Goal: Task Accomplishment & Management: Use online tool/utility

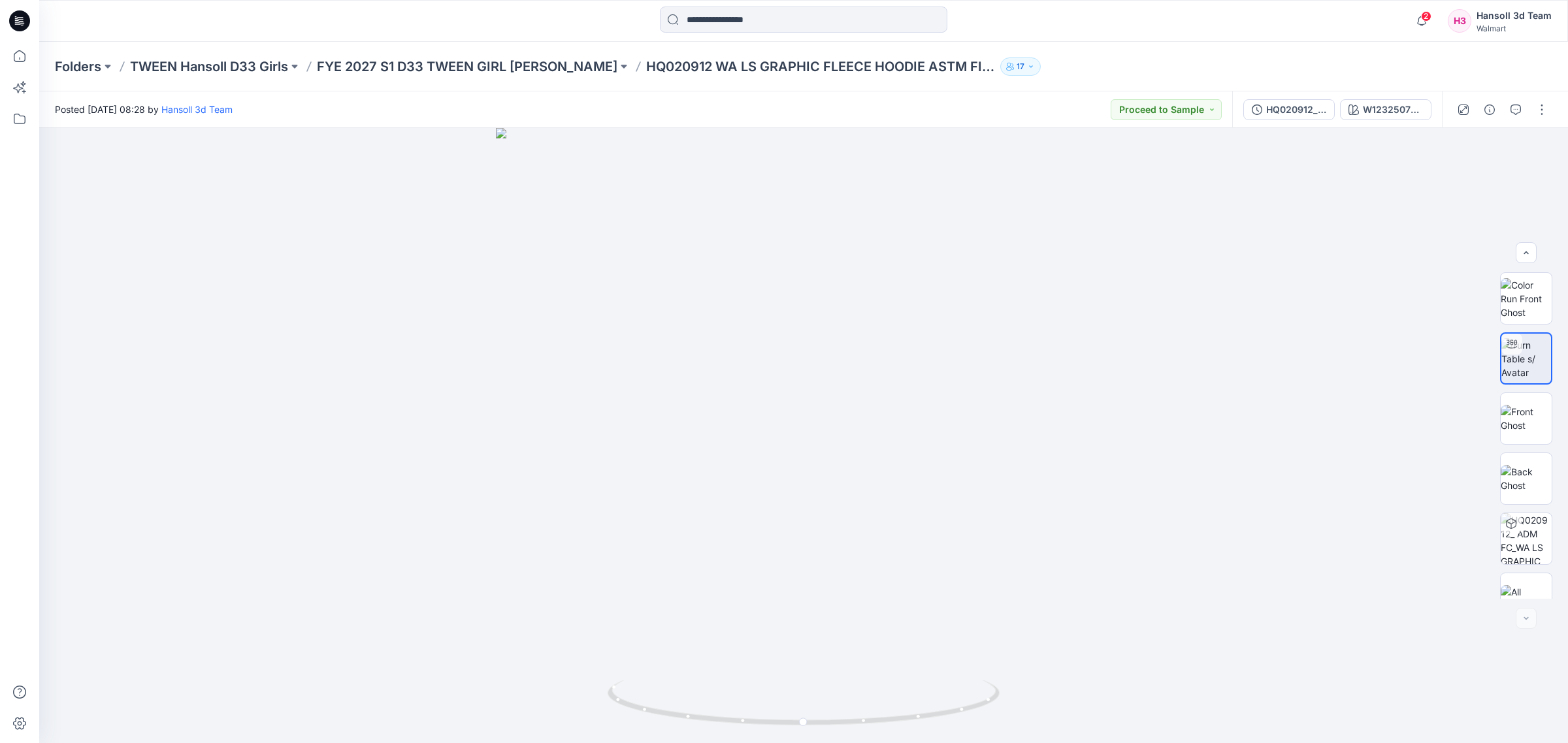
scroll to position [26, 0]
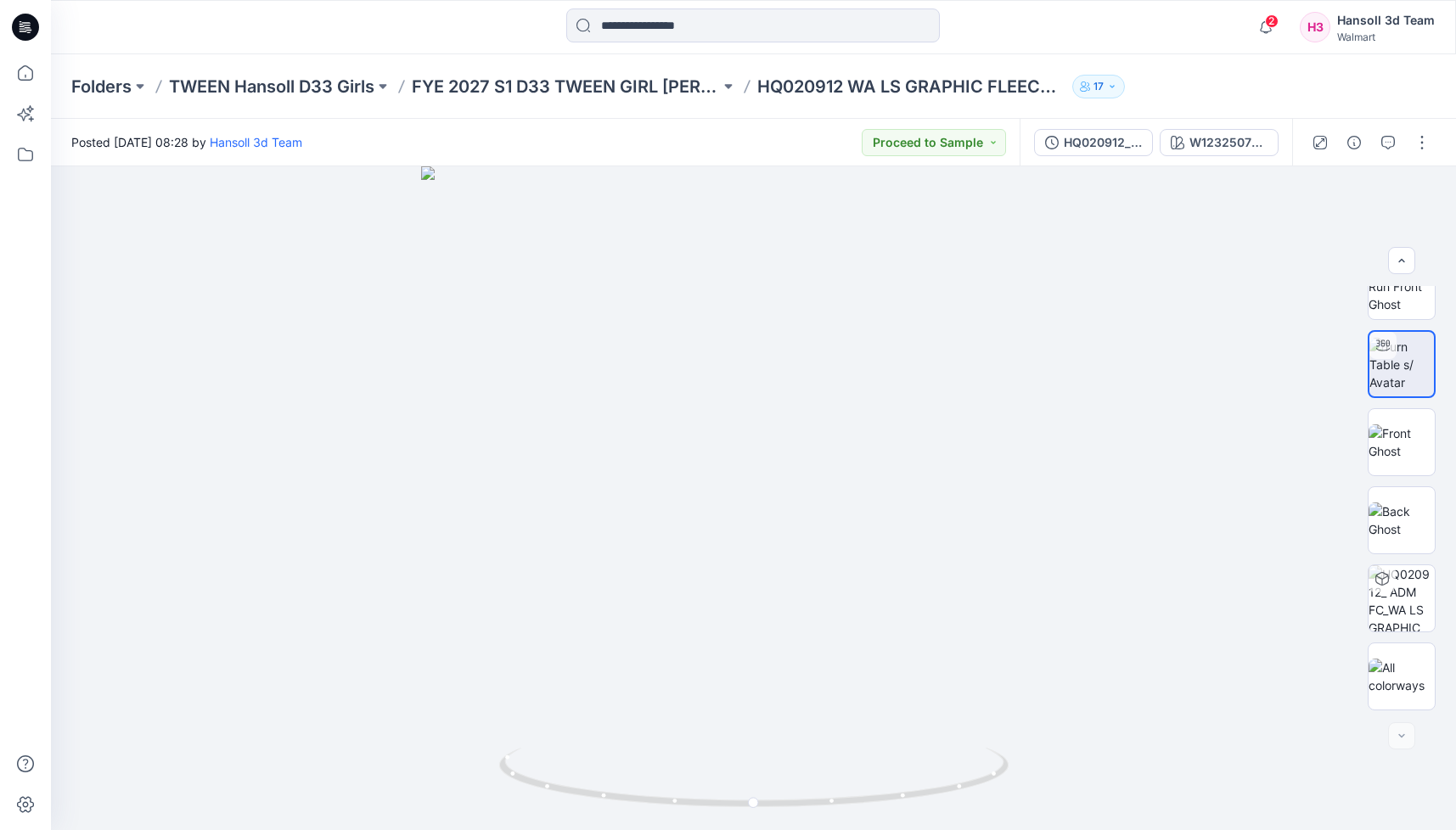
click at [1372, 95] on div "Folders TWEEN Hansoll D33 Girls FYE 2027 S1 D33 TWEEN GIRL HANSOLL HQ020912 WA …" at bounding box center [754, 86] width 1405 height 64
click at [1345, 790] on div at bounding box center [754, 498] width 1405 height 663
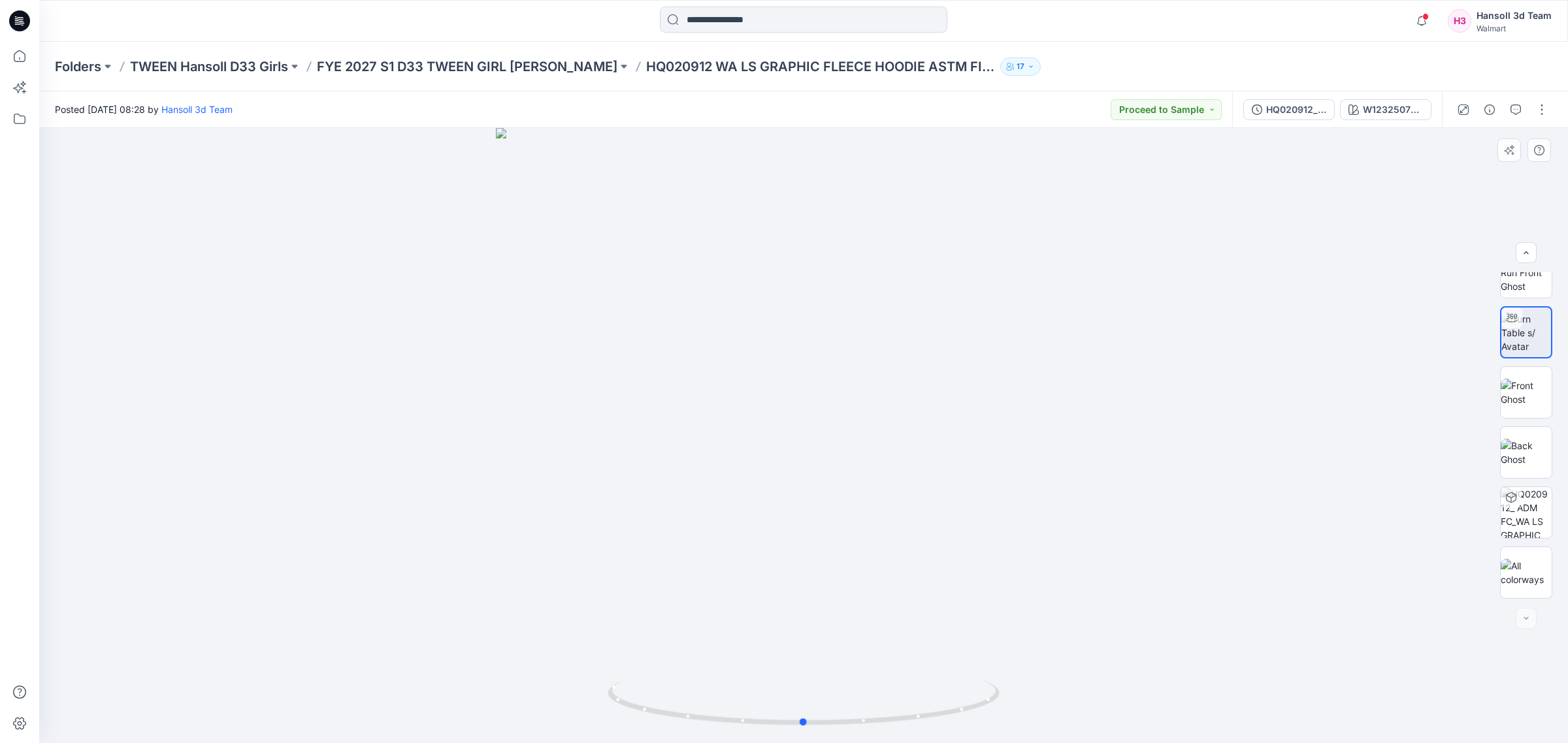
click at [1408, 428] on div at bounding box center [803, 435] width 1529 height 615
drag, startPoint x: 884, startPoint y: 465, endPoint x: 909, endPoint y: 516, distance: 56.8
click at [909, 516] on img at bounding box center [803, 283] width 1288 height 921
drag, startPoint x: 853, startPoint y: 527, endPoint x: 876, endPoint y: 654, distance: 129.1
click at [938, 544] on img at bounding box center [803, 301] width 1288 height 885
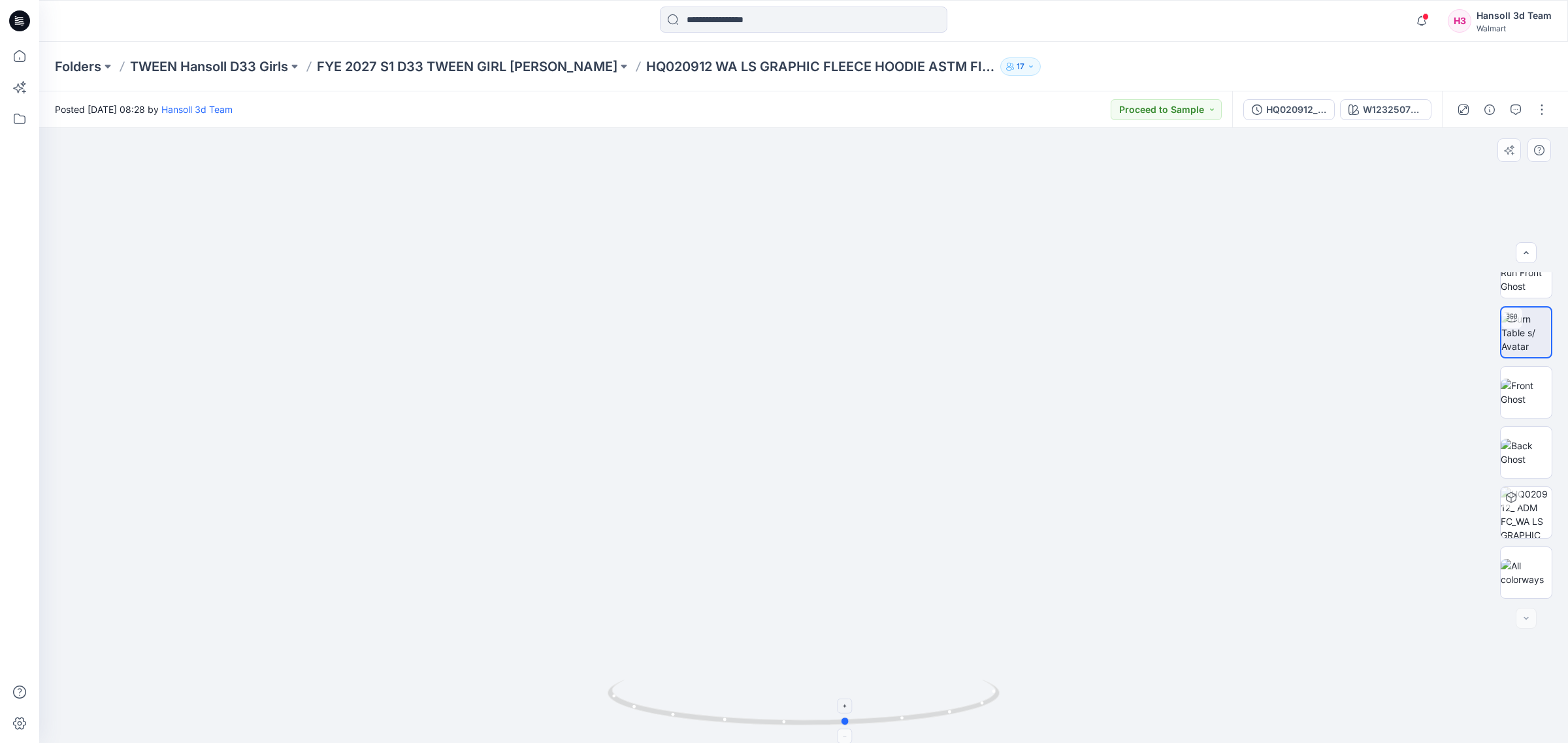
click at [831, 716] on icon at bounding box center [805, 704] width 395 height 49
drag, startPoint x: 1024, startPoint y: 482, endPoint x: 1079, endPoint y: 510, distance: 61.7
click at [1085, 493] on img at bounding box center [803, 310] width 1288 height 867
drag, startPoint x: 896, startPoint y: 722, endPoint x: 941, endPoint y: 715, distance: 45.5
click at [941, 715] on icon at bounding box center [805, 704] width 395 height 49
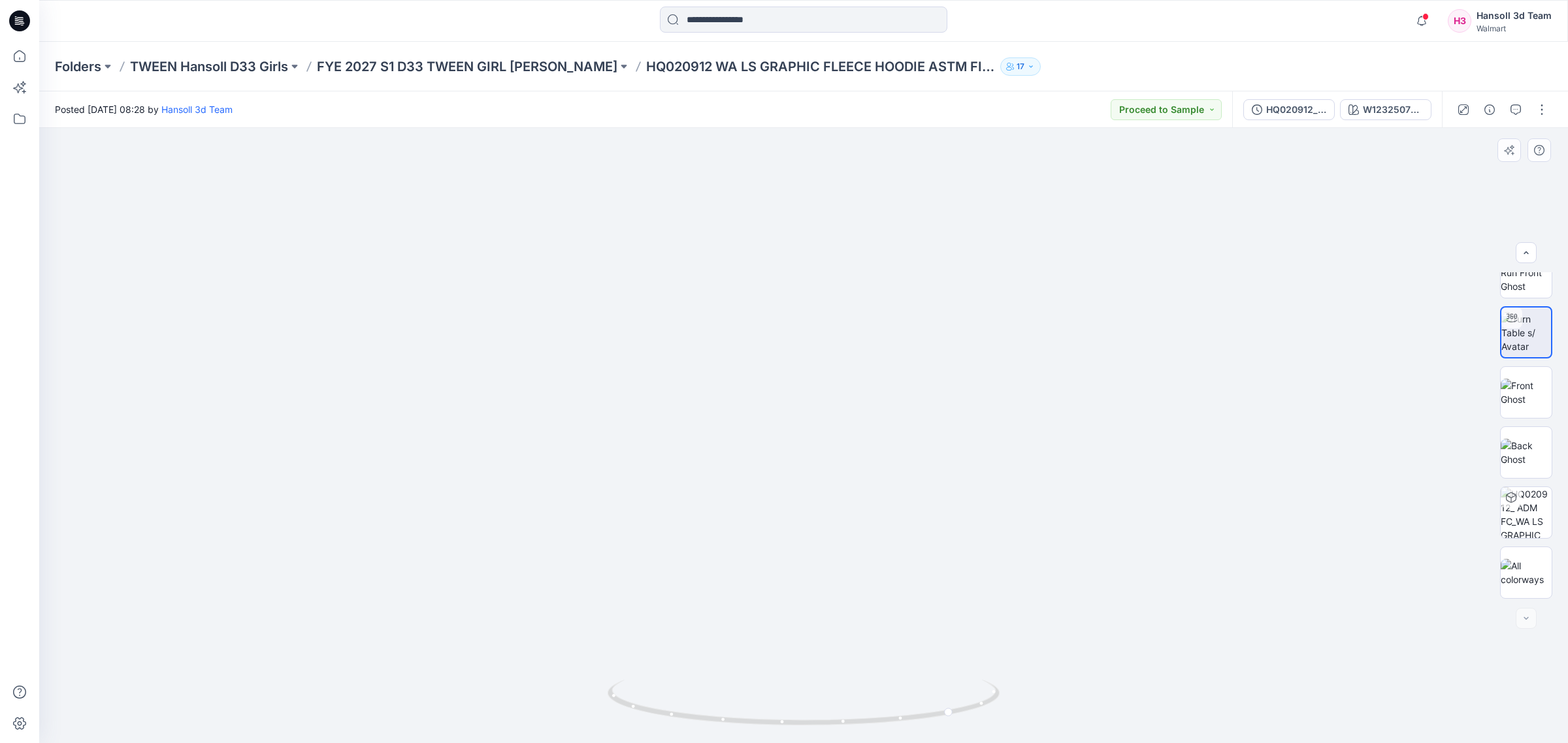
drag, startPoint x: 846, startPoint y: 530, endPoint x: 735, endPoint y: 540, distance: 111.4
click at [735, 540] on img at bounding box center [803, 543] width 1288 height 1288
drag, startPoint x: 947, startPoint y: 727, endPoint x: 898, endPoint y: 706, distance: 53.3
click at [838, 719] on icon at bounding box center [805, 704] width 395 height 49
drag, startPoint x: 909, startPoint y: 716, endPoint x: 786, endPoint y: 724, distance: 123.3
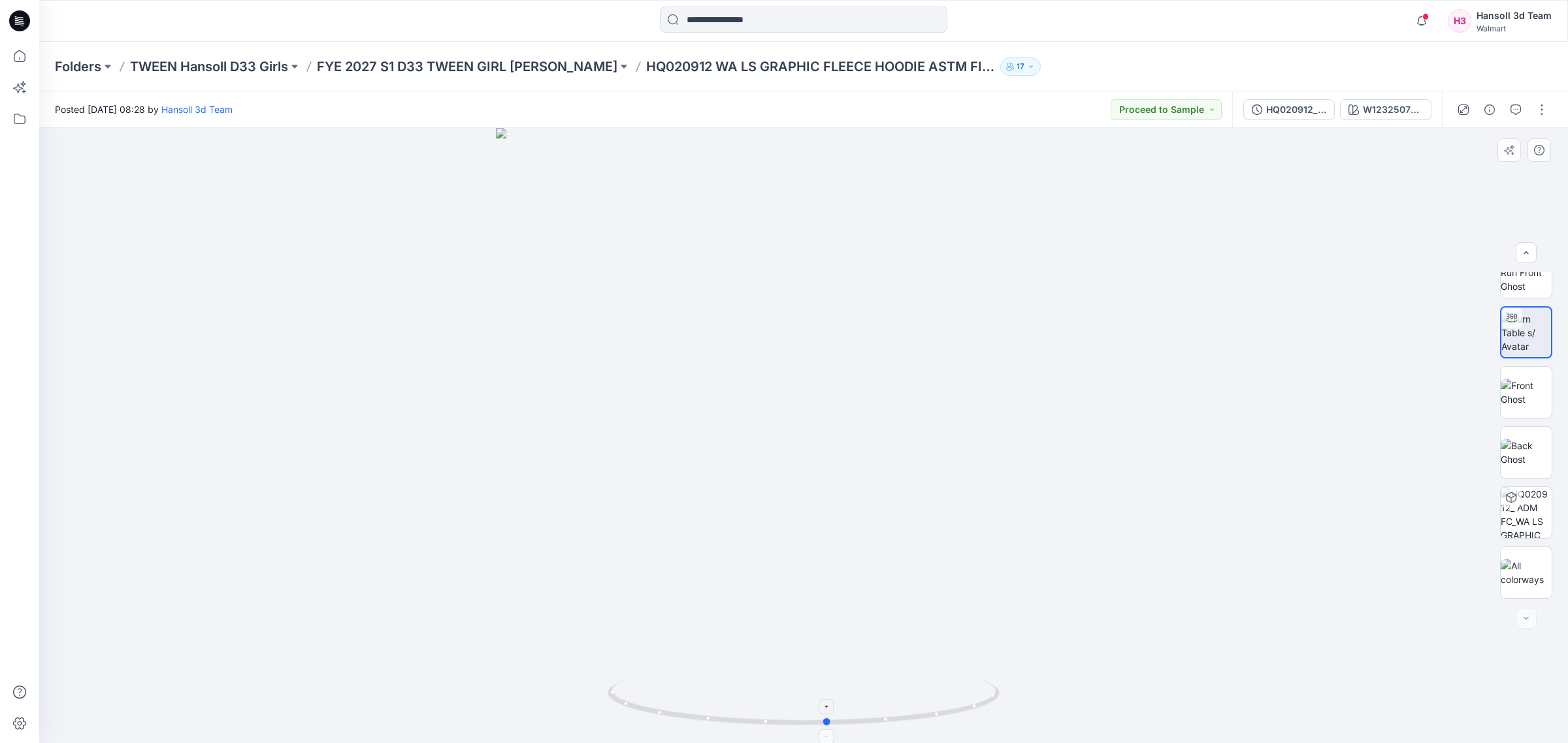
click at [786, 724] on icon at bounding box center [805, 704] width 395 height 49
click at [1540, 389] on img at bounding box center [1526, 392] width 51 height 27
click at [1043, 479] on div at bounding box center [803, 436] width 1529 height 616
click at [1503, 452] on img at bounding box center [1526, 452] width 51 height 27
drag, startPoint x: 1474, startPoint y: 406, endPoint x: 1345, endPoint y: 429, distance: 131.0
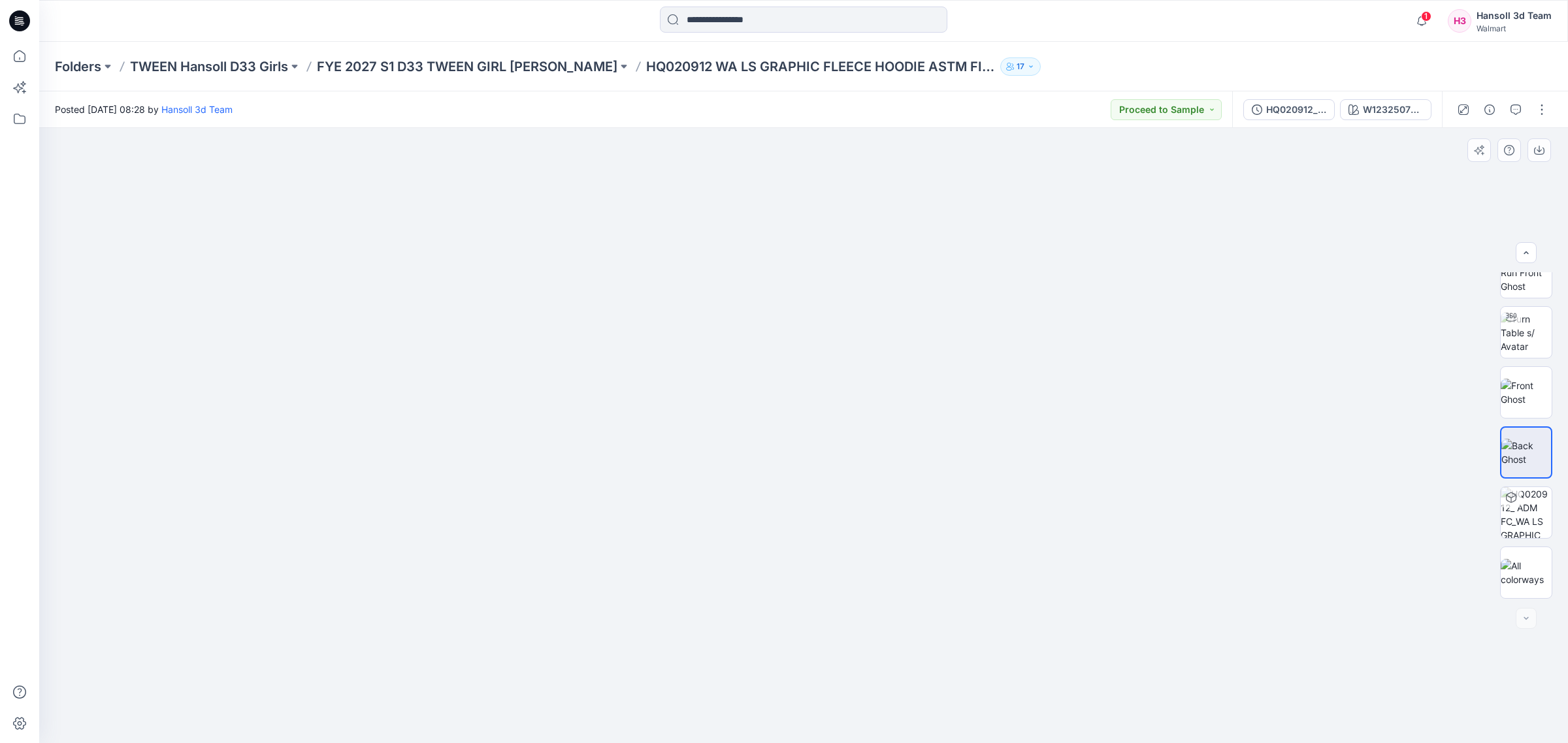
click at [1345, 429] on div at bounding box center [803, 436] width 1529 height 616
click at [1512, 395] on img at bounding box center [1526, 392] width 51 height 27
drag, startPoint x: 868, startPoint y: 497, endPoint x: 1340, endPoint y: 487, distance: 472.1
click at [1298, 496] on div at bounding box center [803, 436] width 1529 height 616
click at [1520, 451] on img at bounding box center [1526, 452] width 51 height 27
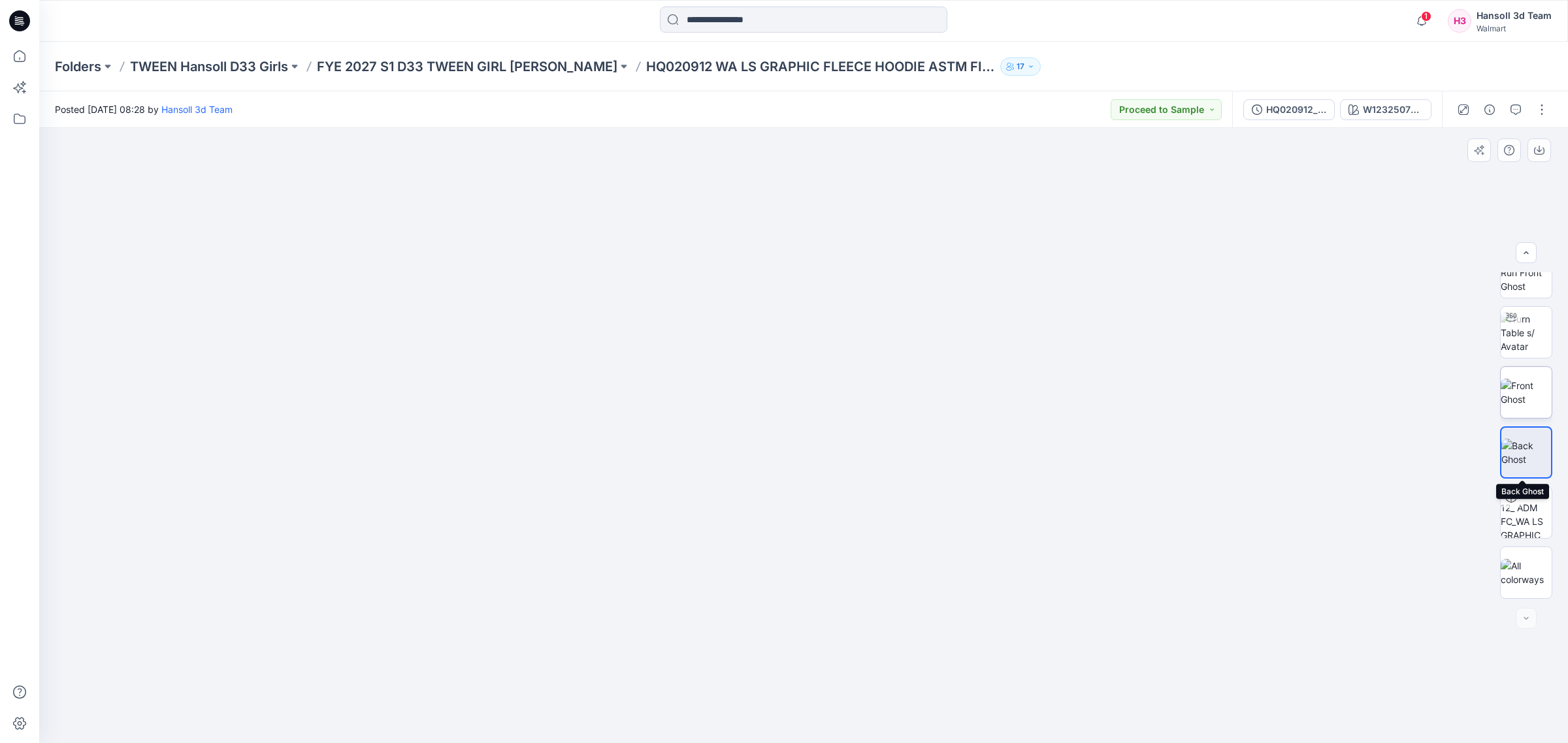
click at [1531, 379] on img at bounding box center [1526, 392] width 51 height 27
click at [1535, 336] on img at bounding box center [1526, 332] width 51 height 41
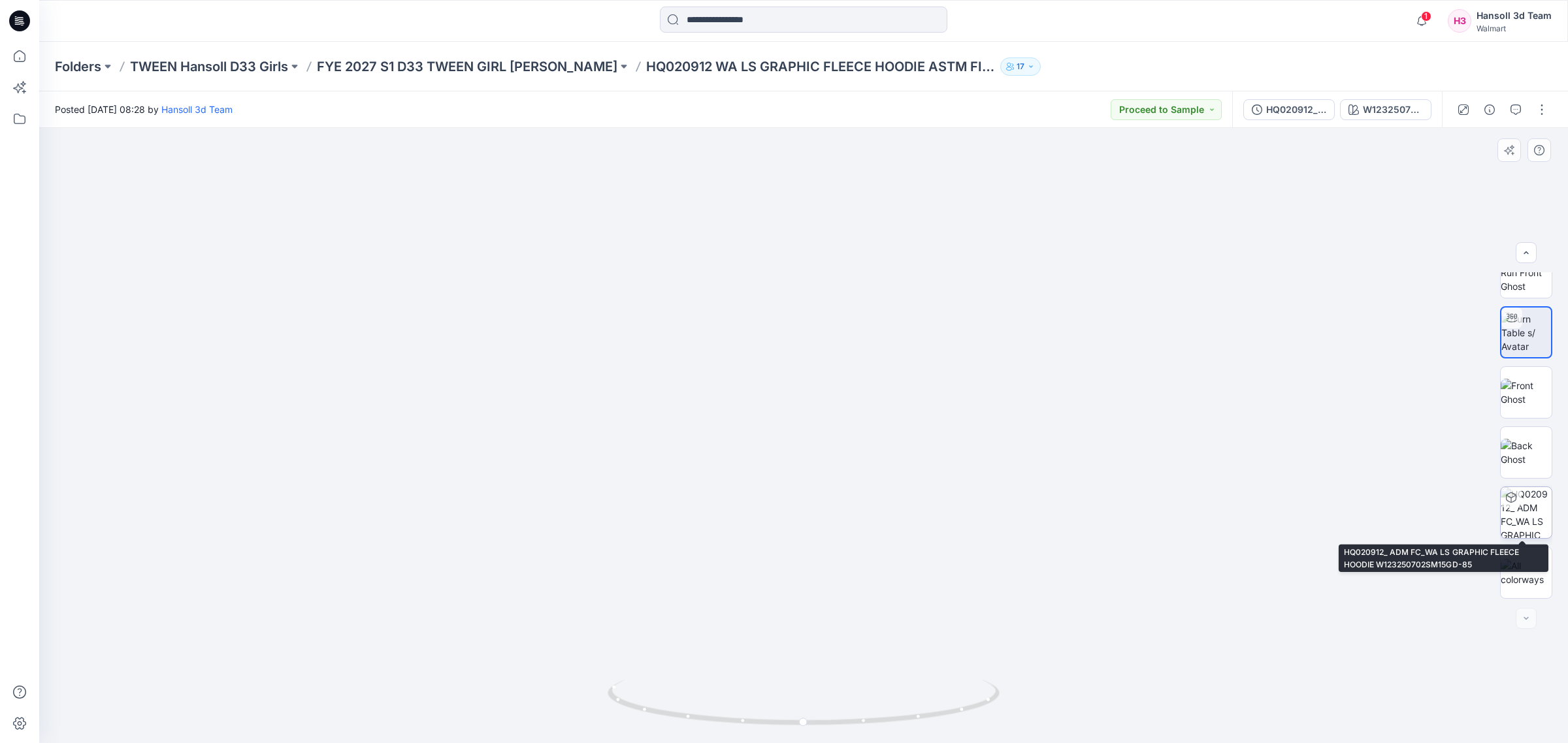
click at [1527, 511] on img at bounding box center [1526, 513] width 51 height 51
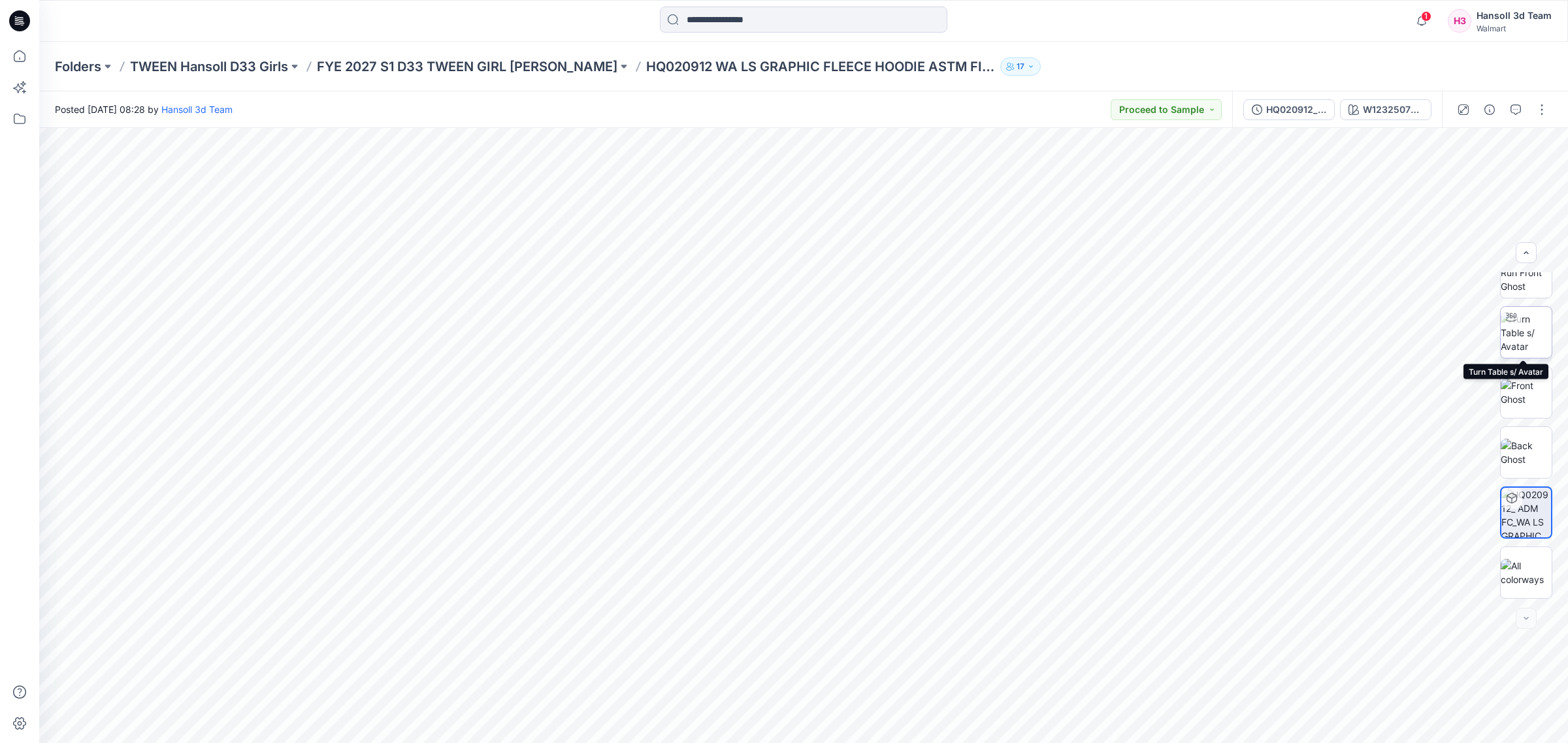
click at [1524, 328] on img at bounding box center [1526, 332] width 51 height 41
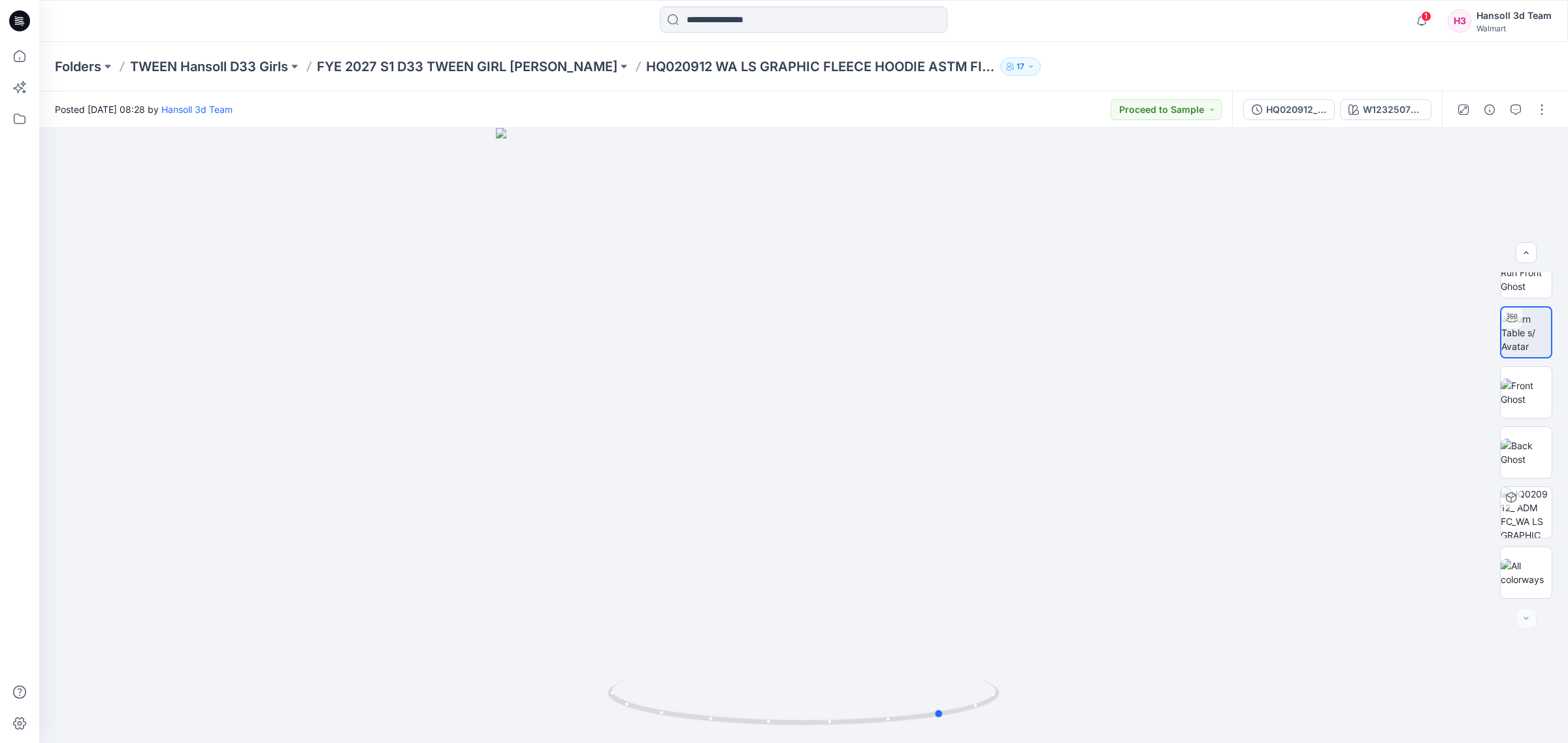
drag, startPoint x: 831, startPoint y: 487, endPoint x: 972, endPoint y: 508, distance: 142.6
click at [972, 508] on div at bounding box center [803, 435] width 1529 height 615
drag, startPoint x: 913, startPoint y: 728, endPoint x: 810, endPoint y: 734, distance: 103.2
click at [810, 734] on div at bounding box center [803, 435] width 1529 height 615
drag, startPoint x: 869, startPoint y: 316, endPoint x: 839, endPoint y: 654, distance: 339.3
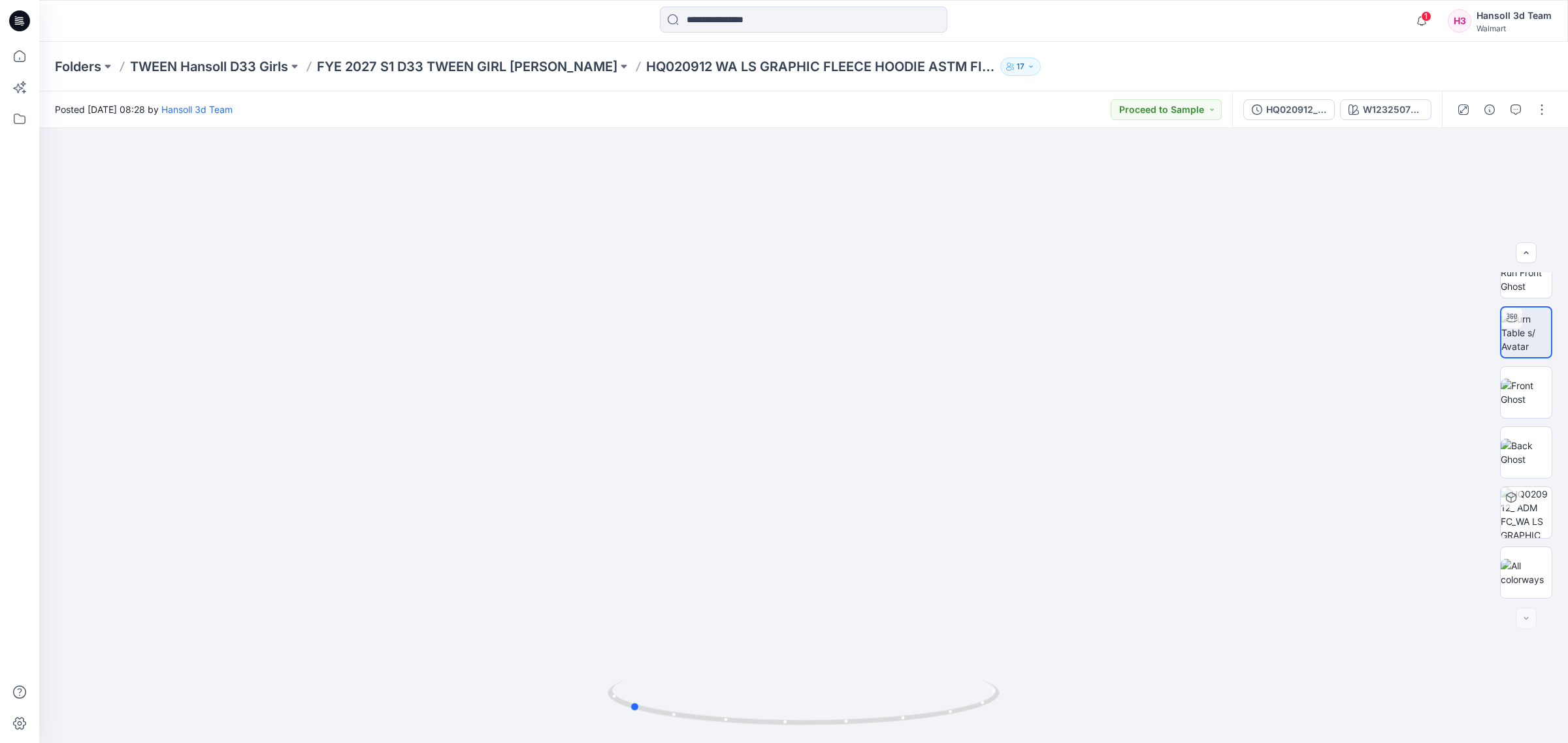
drag, startPoint x: 808, startPoint y: 729, endPoint x: 987, endPoint y: 734, distance: 179.1
click at [987, 734] on div at bounding box center [803, 710] width 392 height 65
click at [987, 734] on img at bounding box center [803, 712] width 392 height 63
drag, startPoint x: 967, startPoint y: 717, endPoint x: 879, endPoint y: 727, distance: 88.6
click at [879, 727] on icon at bounding box center [805, 704] width 395 height 49
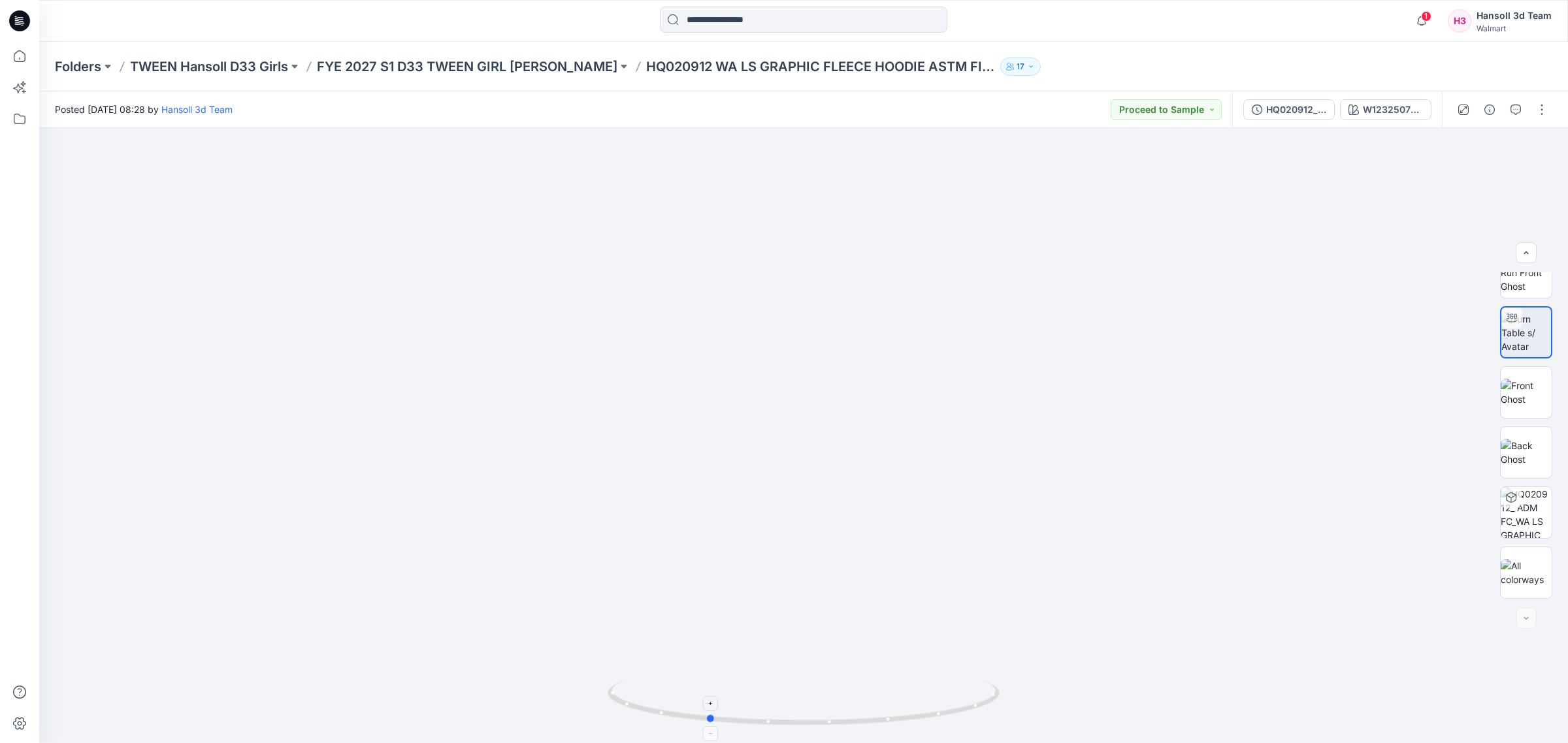
drag, startPoint x: 942, startPoint y: 722, endPoint x: 725, endPoint y: 723, distance: 217.0
click at [725, 723] on icon at bounding box center [805, 704] width 395 height 49
click at [647, 31] on div at bounding box center [803, 21] width 764 height 29
drag, startPoint x: 906, startPoint y: 727, endPoint x: 1045, endPoint y: 720, distance: 139.2
click at [1045, 720] on div at bounding box center [803, 435] width 1529 height 615
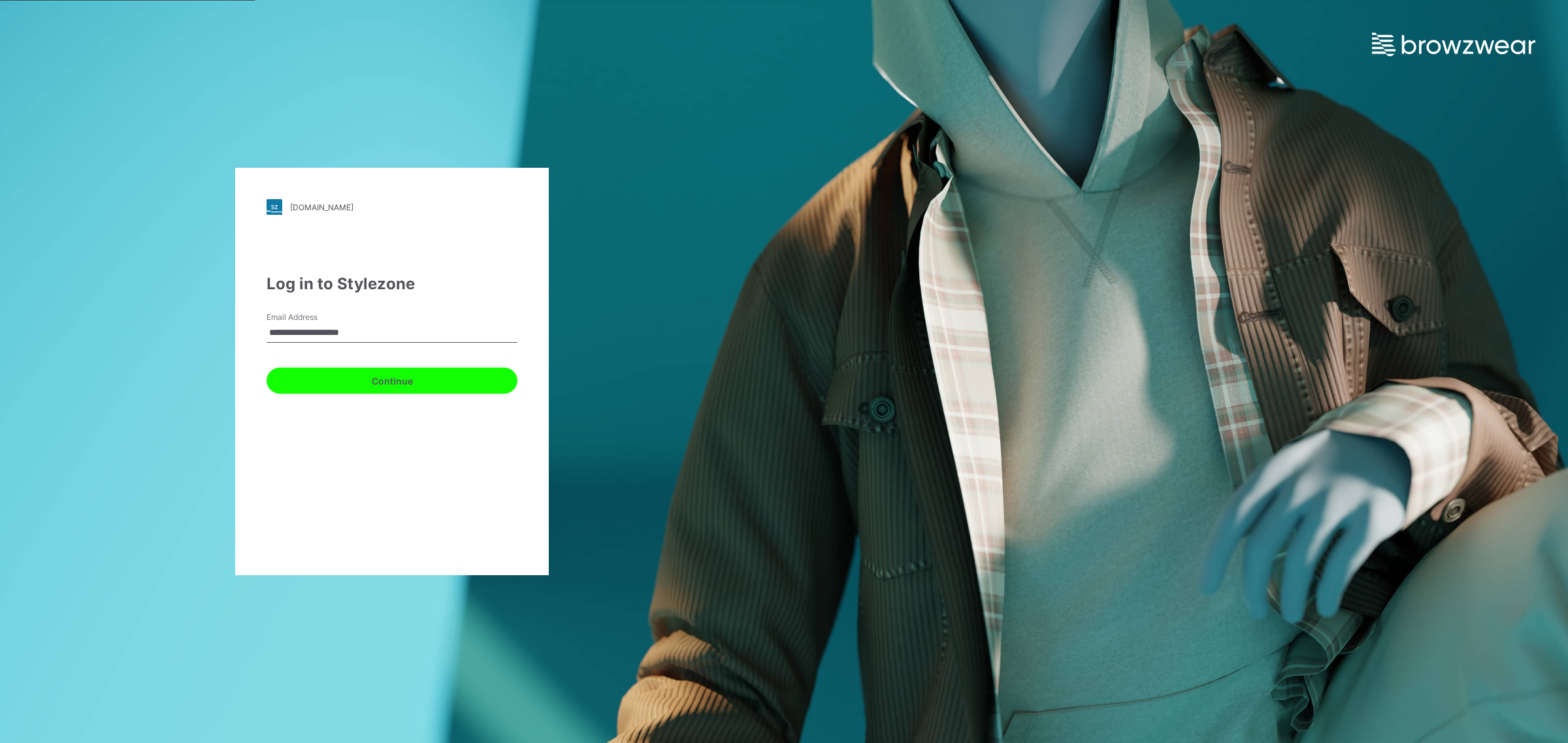
click at [379, 372] on button "Continue" at bounding box center [392, 381] width 251 height 26
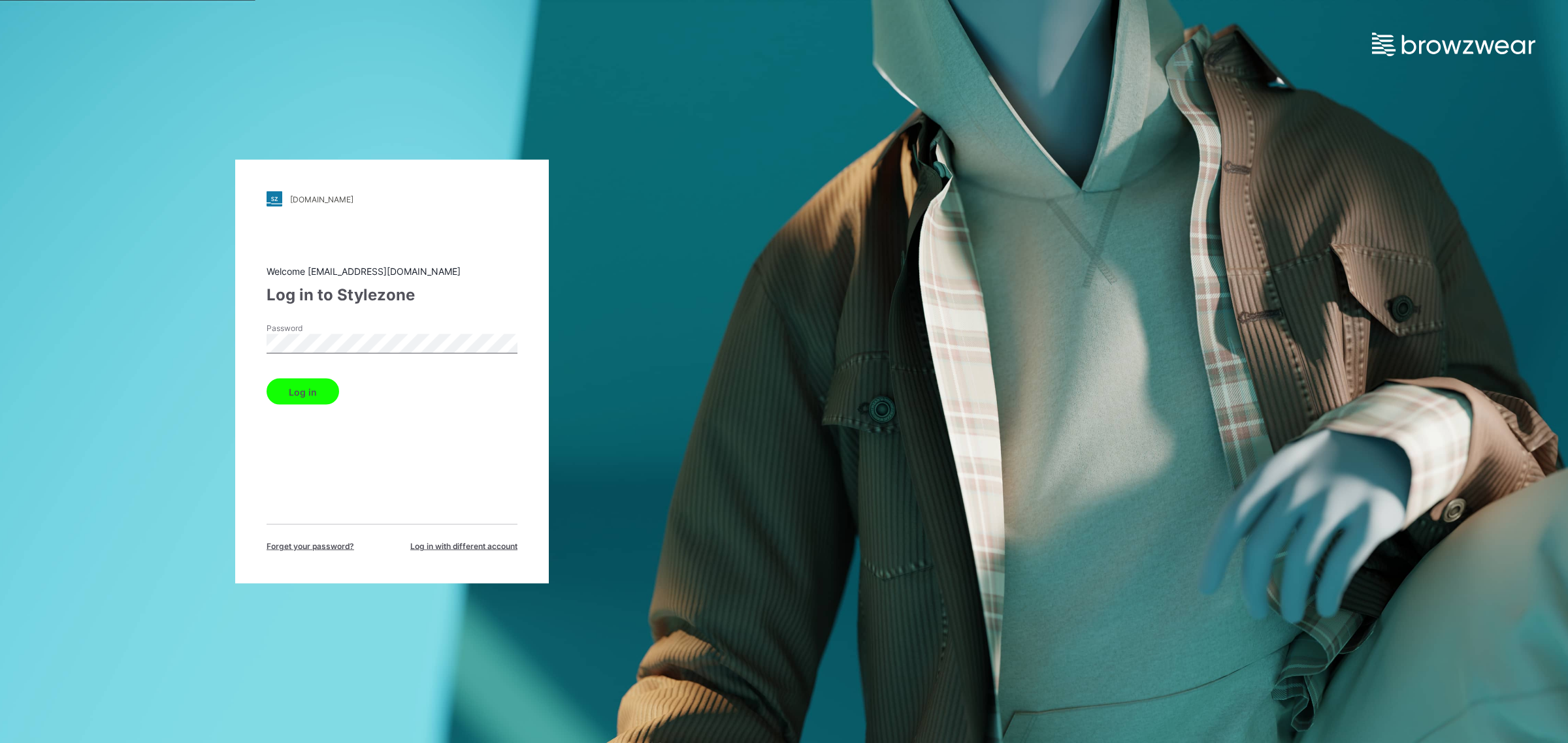
click at [278, 393] on button "Log in" at bounding box center [302, 392] width 72 height 26
click at [278, 393] on div "Log in" at bounding box center [392, 389] width 251 height 31
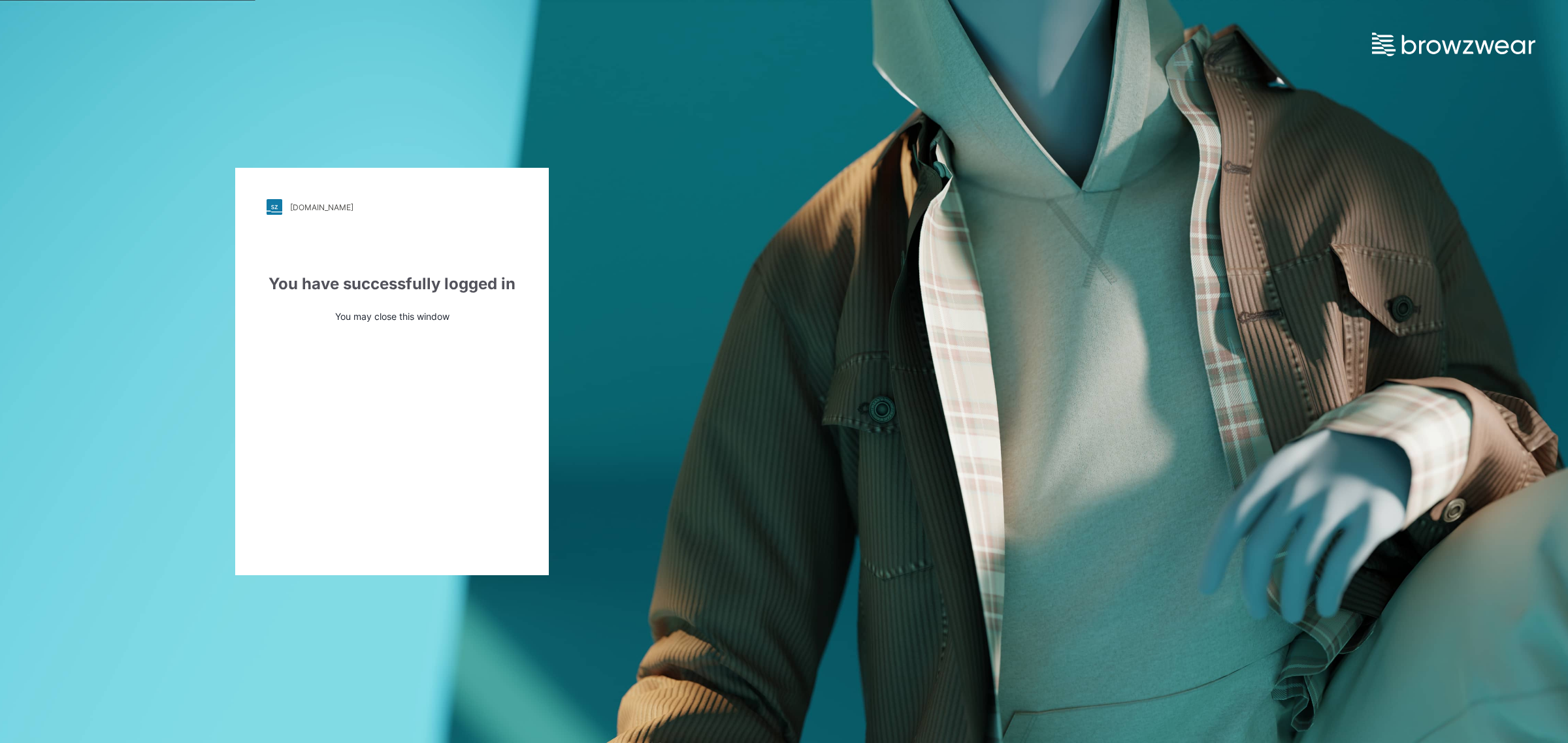
click at [426, 343] on div "[DOMAIN_NAME] Loading... You have successfully logged in You may close this win…" at bounding box center [392, 371] width 314 height 407
click at [403, 308] on div "**********" at bounding box center [392, 333] width 251 height 122
click at [387, 324] on input "**********" at bounding box center [392, 333] width 251 height 19
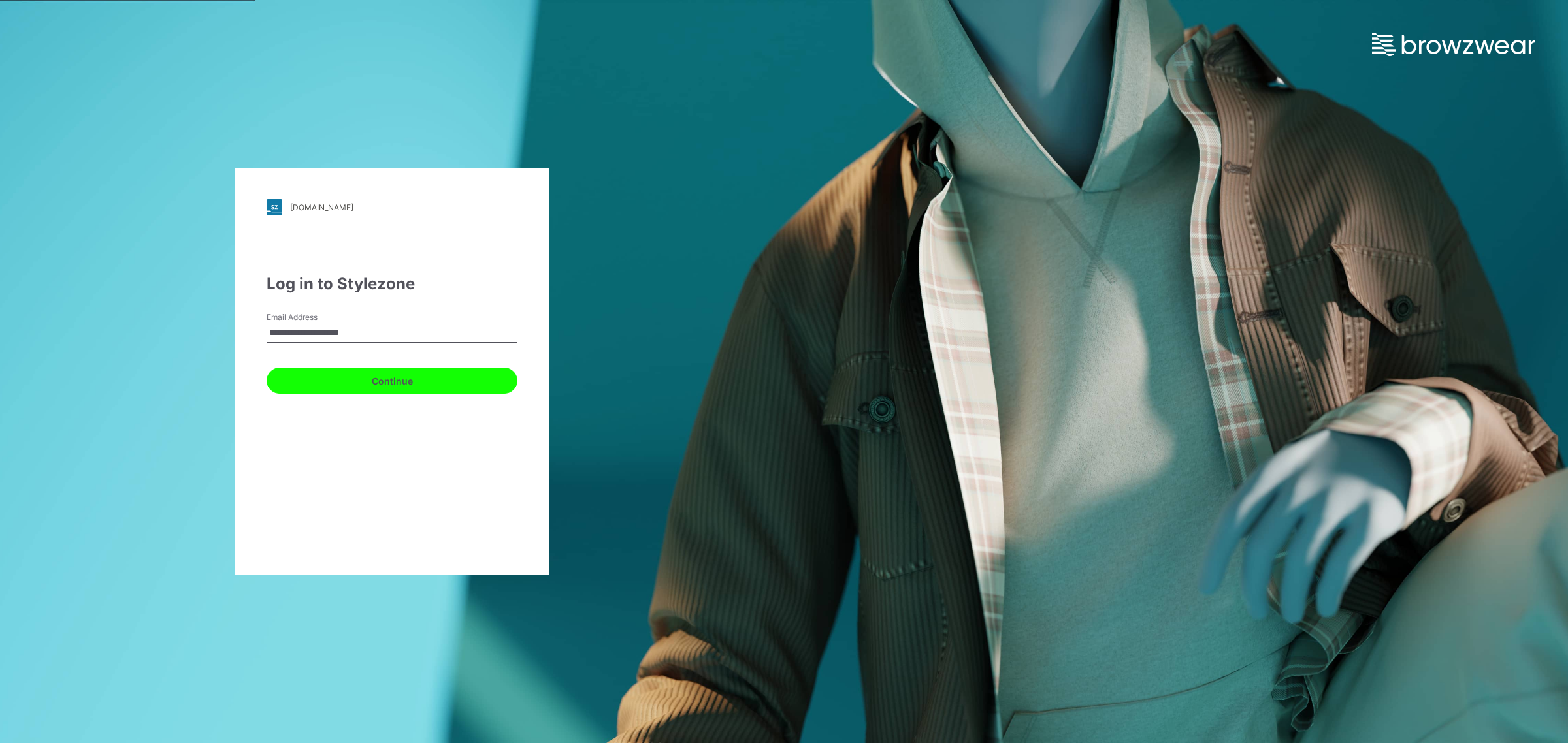
click at [310, 385] on button "Continue" at bounding box center [392, 381] width 251 height 26
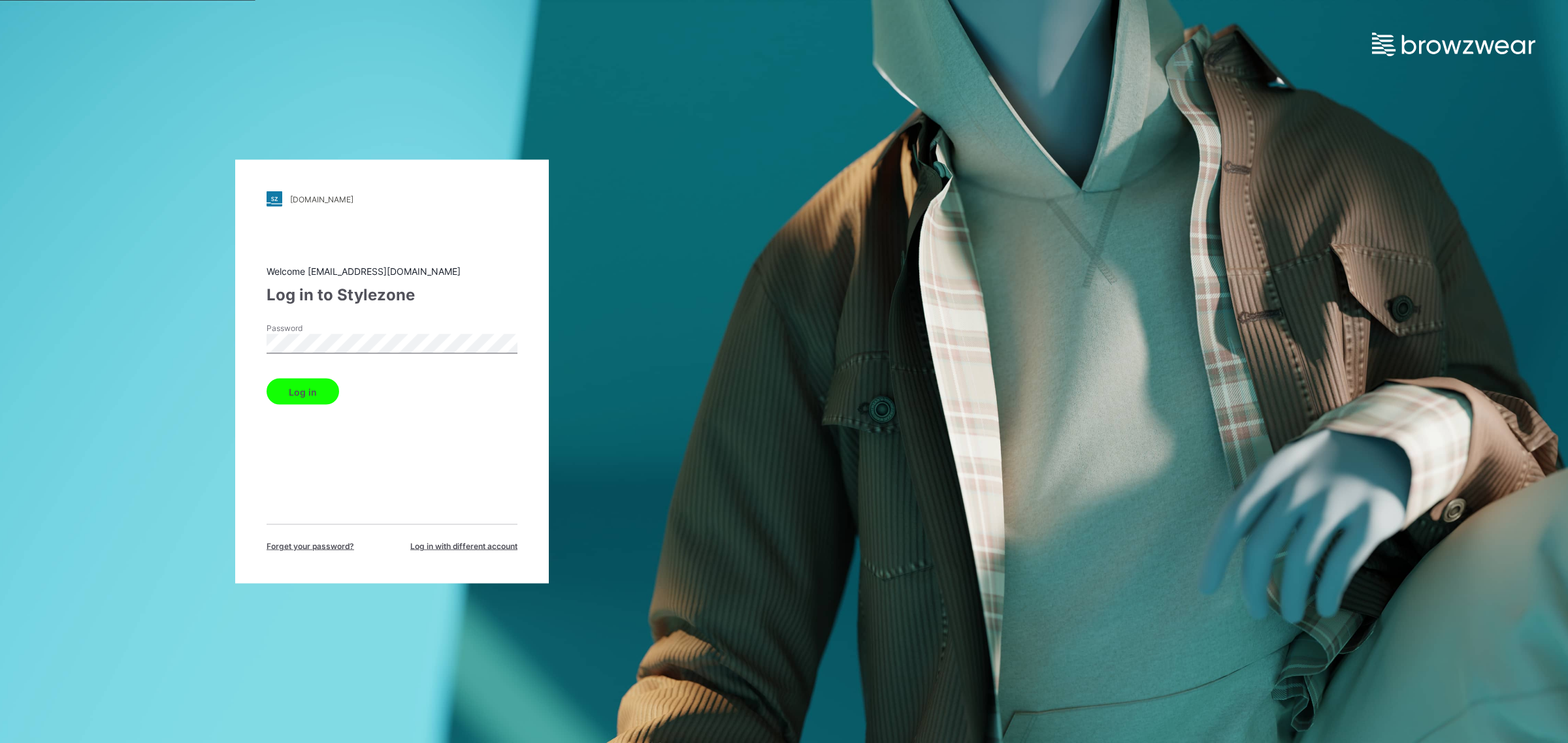
click at [251, 397] on div "walmart.stylezone.com Loading... Welcome hst070015@hansoll.com Log in to Stylez…" at bounding box center [392, 372] width 314 height 424
click at [279, 393] on button "Log in" at bounding box center [302, 392] width 72 height 26
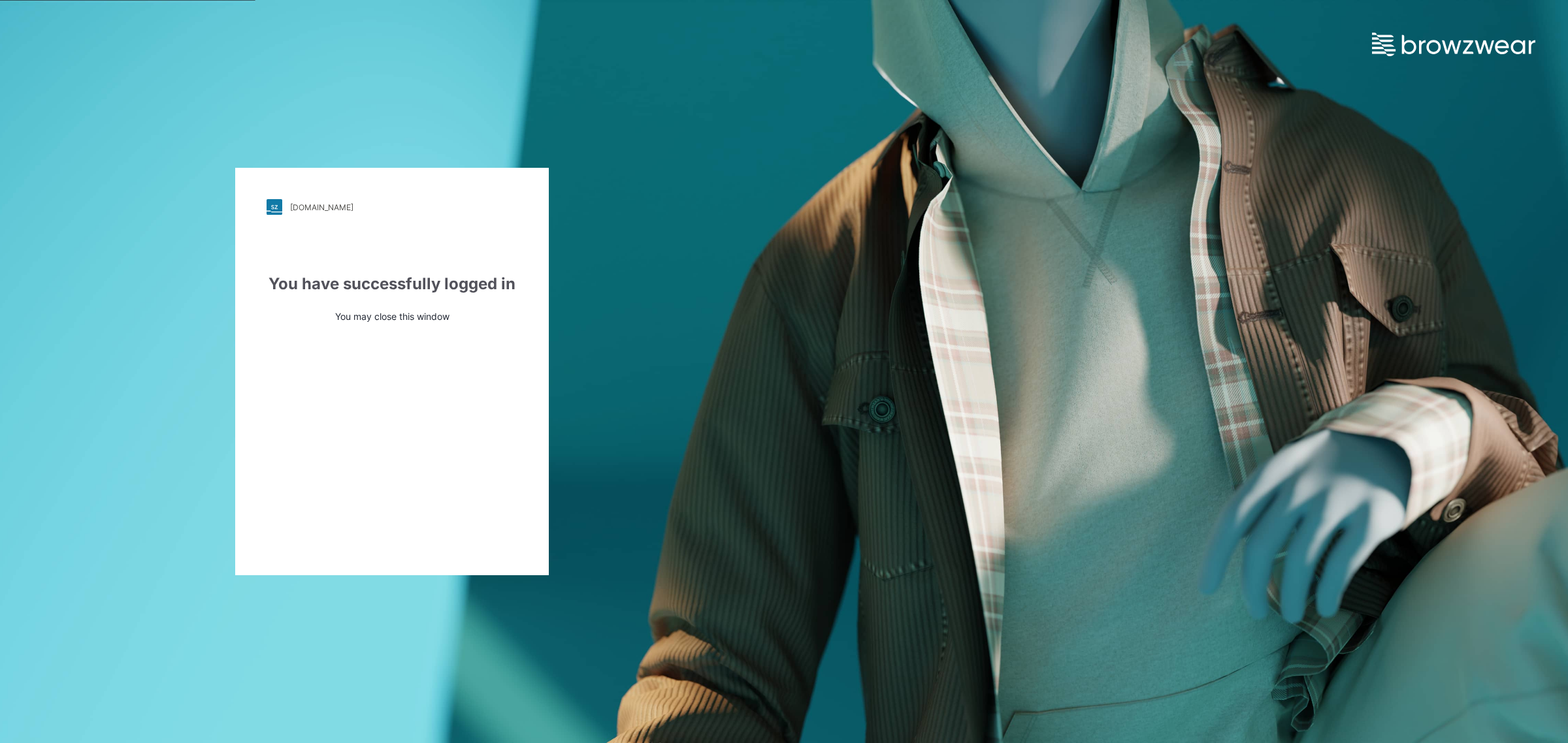
click at [894, 253] on div "[DOMAIN_NAME] Loading... You have successfully logged in You may close this win…" at bounding box center [784, 372] width 1568 height 743
click at [1037, 302] on div "[DOMAIN_NAME] Loading... You have successfully logged in You may close this win…" at bounding box center [784, 372] width 1568 height 743
